Goal: Check status: Check status

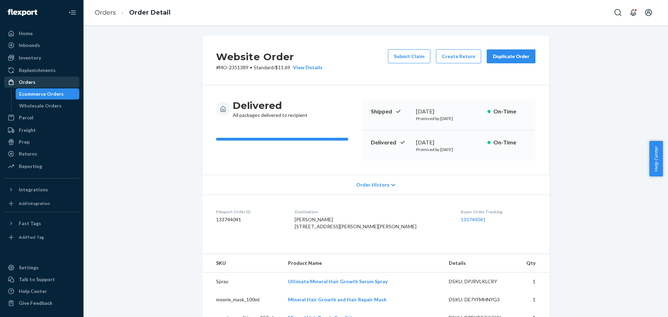
click at [41, 85] on div "Orders" at bounding box center [42, 82] width 74 height 10
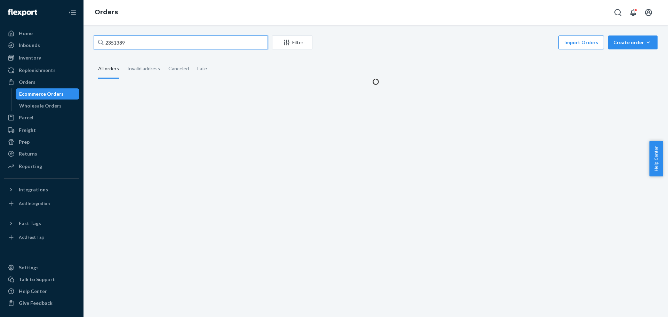
click at [129, 44] on input "2351389" at bounding box center [181, 42] width 174 height 14
paste input "948581"
type input "2948581"
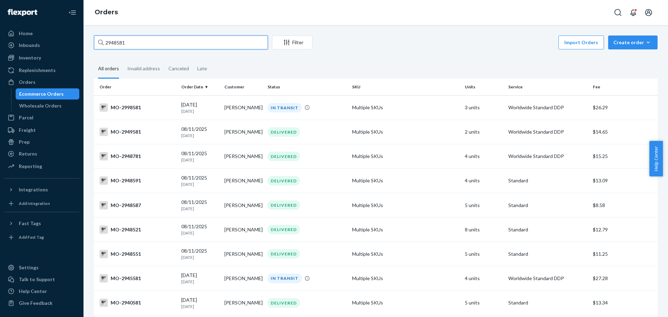
click at [146, 45] on input "2948581" at bounding box center [181, 42] width 174 height 14
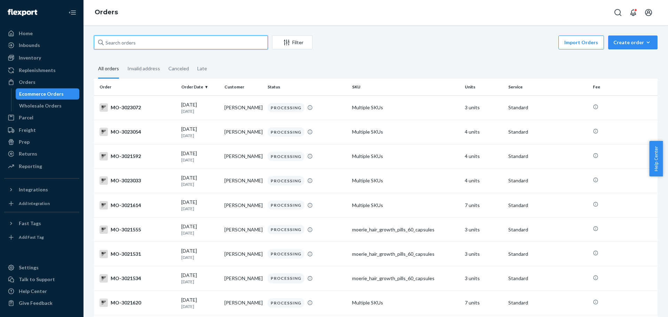
paste input "2948581"
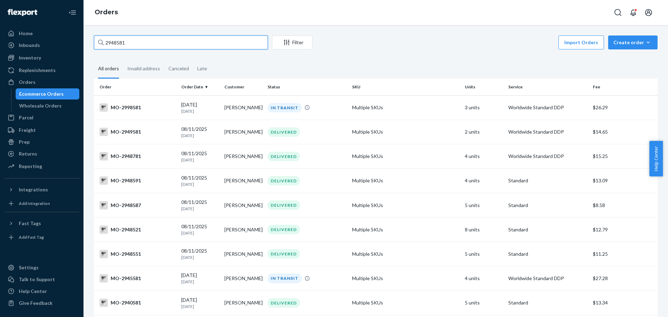
click at [144, 45] on input "2948581" at bounding box center [181, 42] width 174 height 14
paste input "1201"
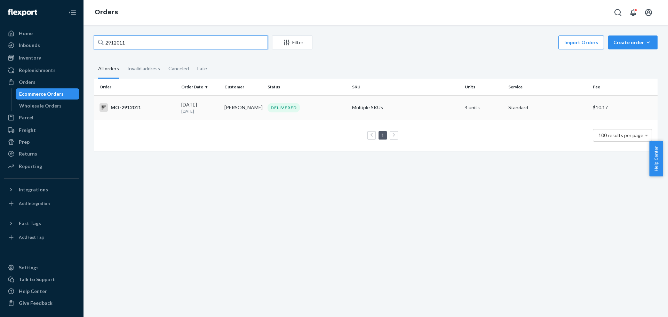
type input "2912011"
click at [127, 109] on div "MO-2912011" at bounding box center [137, 107] width 76 height 8
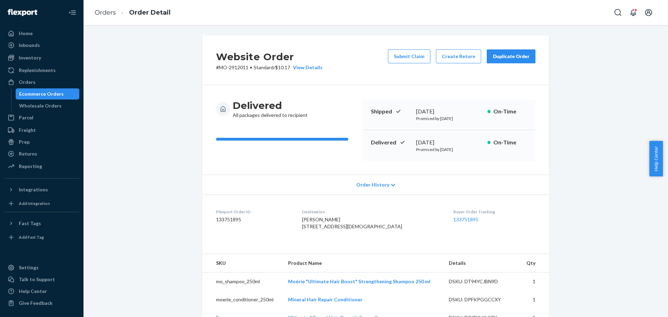
click at [166, 151] on div "Website Order # MO-2912011 • Standard / $10.17 View Details Submit Claim Create…" at bounding box center [376, 295] width 574 height 520
